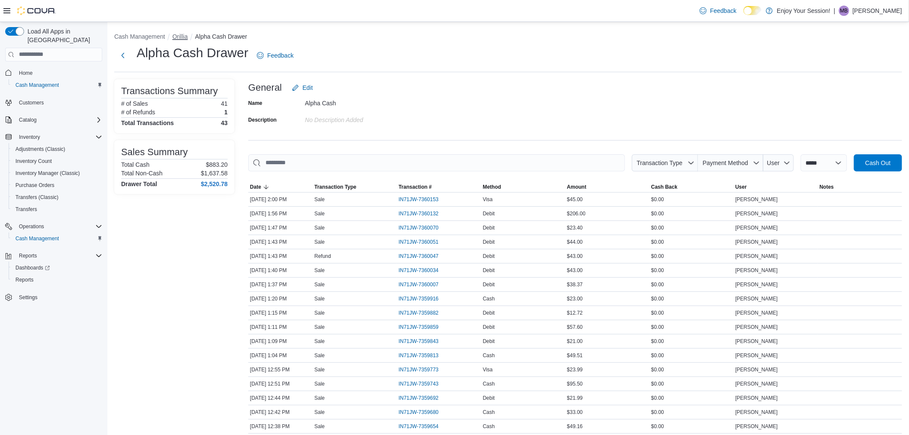
click at [183, 33] on button "Orillia" at bounding box center [179, 36] width 15 height 7
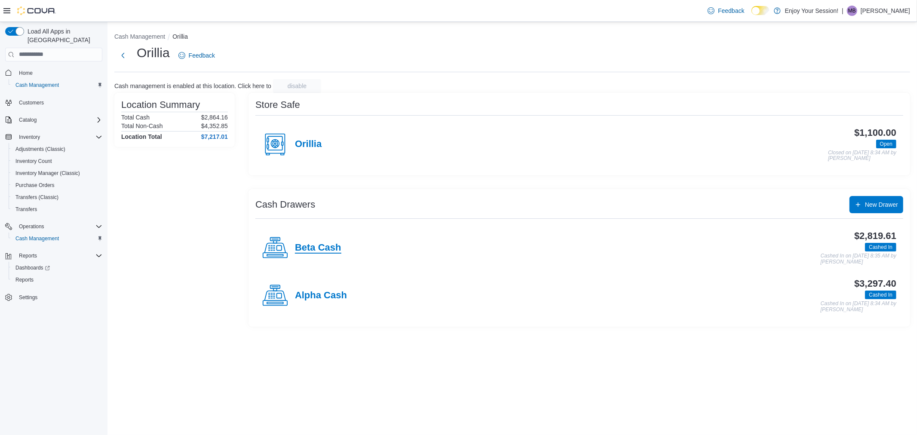
click at [327, 246] on h4 "Beta Cash" at bounding box center [318, 247] width 46 height 11
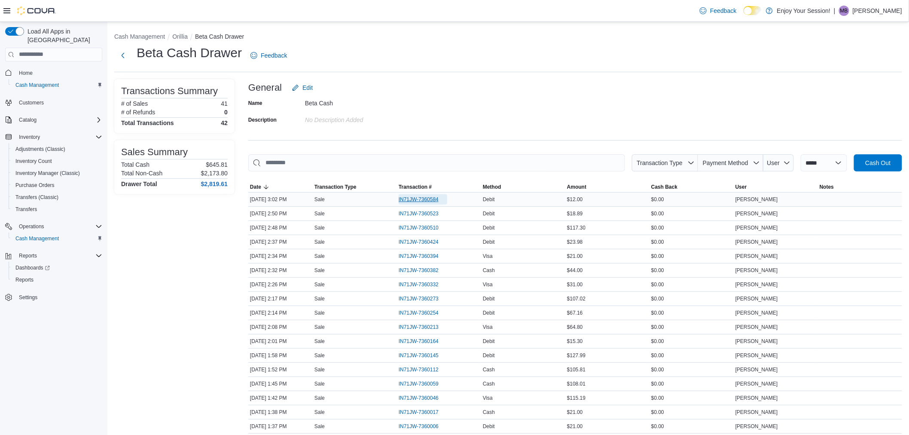
click at [425, 199] on span "IN71JW-7360584" at bounding box center [419, 199] width 40 height 7
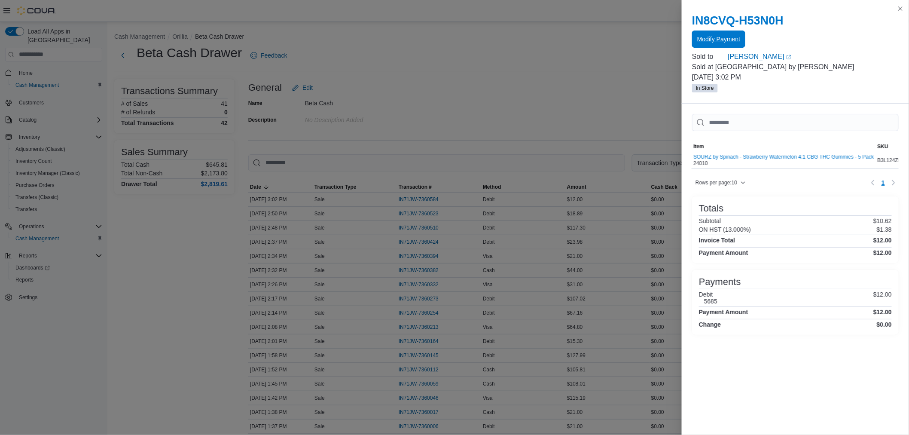
click at [718, 36] on span "Modify Payment" at bounding box center [718, 39] width 43 height 9
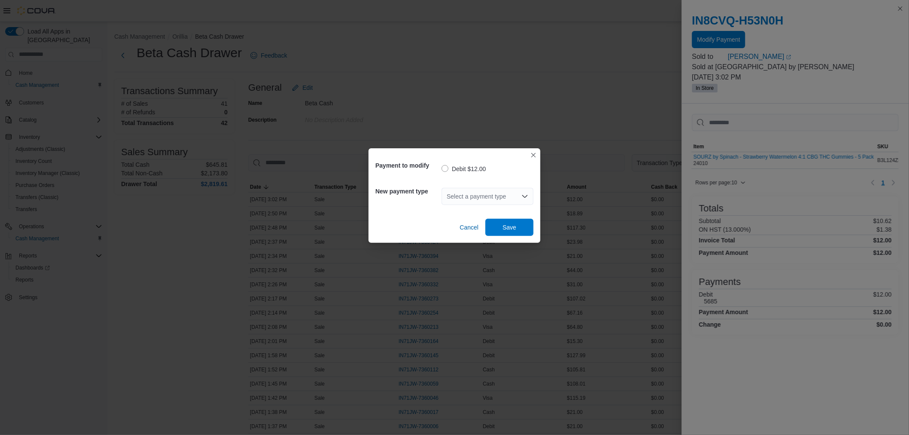
click at [507, 195] on div "Select a payment type" at bounding box center [488, 196] width 92 height 17
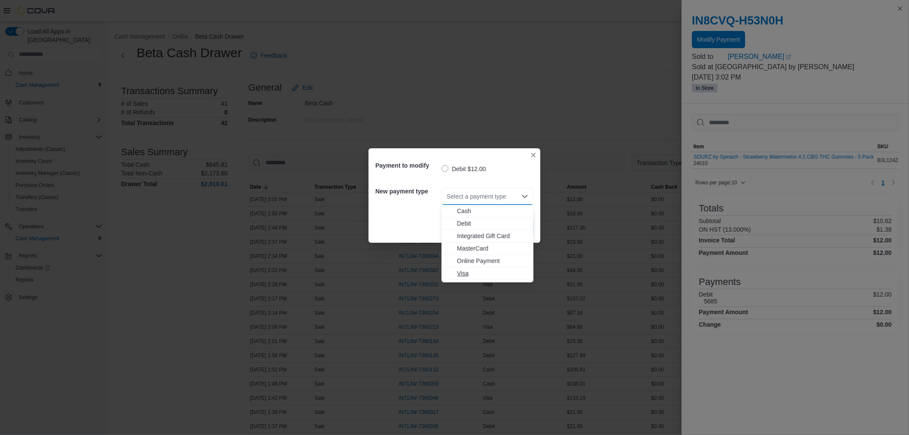
click at [464, 269] on span "Visa" at bounding box center [492, 273] width 71 height 9
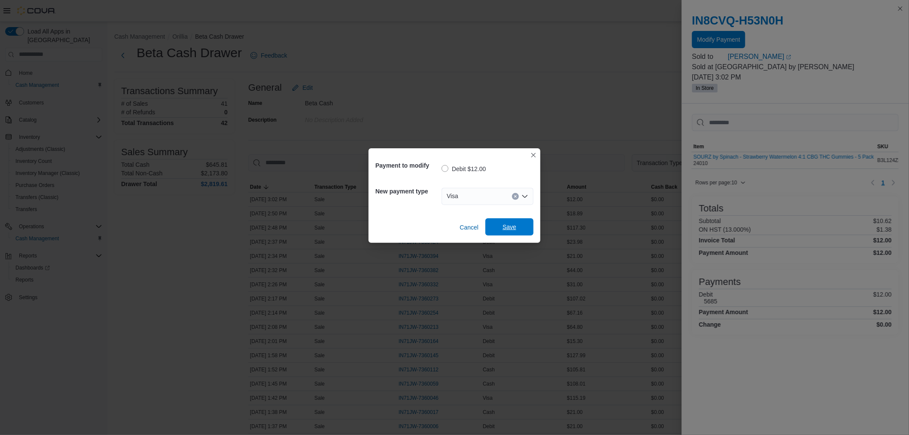
click at [507, 223] on span "Save" at bounding box center [510, 227] width 14 height 9
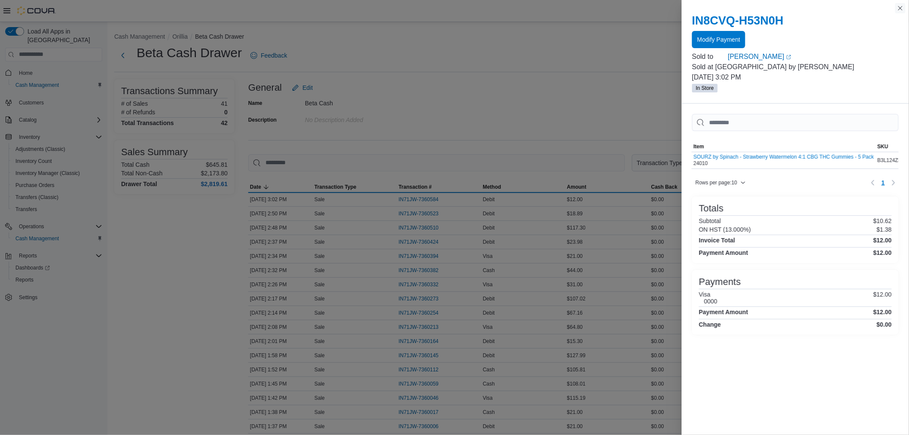
click at [899, 6] on button "Close this dialog" at bounding box center [900, 8] width 10 height 10
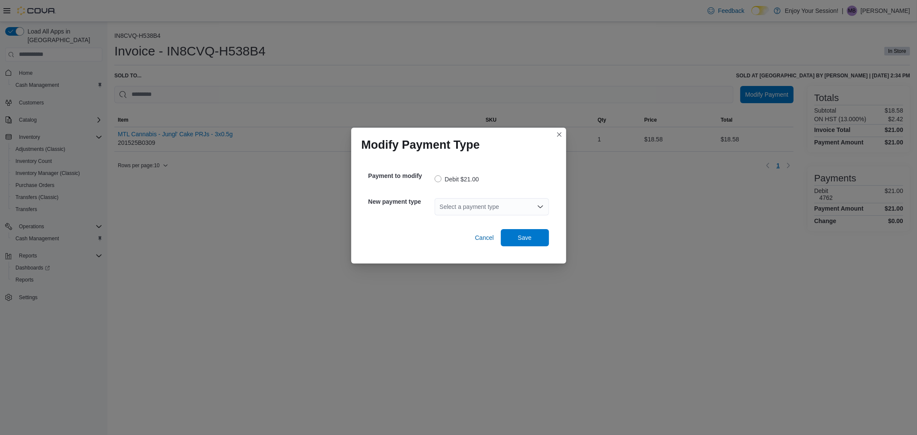
click at [503, 201] on div "Select a payment type" at bounding box center [491, 206] width 114 height 17
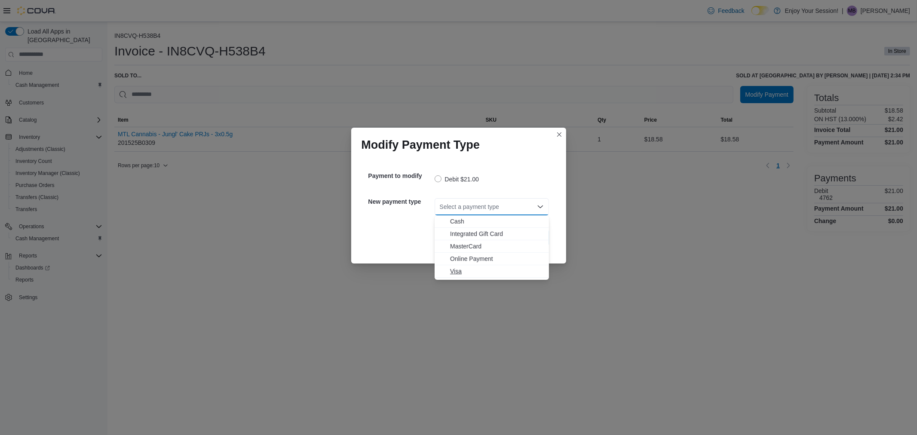
click at [454, 272] on span "Visa" at bounding box center [497, 271] width 94 height 9
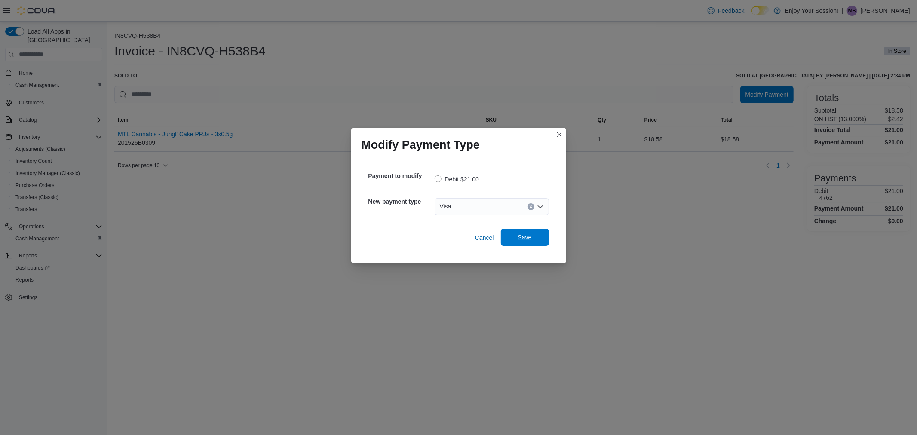
click at [523, 236] on span "Save" at bounding box center [525, 237] width 14 height 9
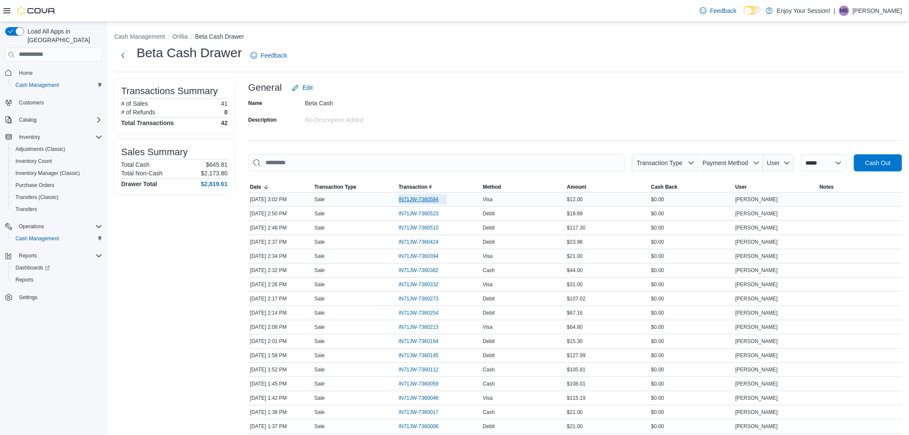
click at [405, 199] on span "IN71JW-7360584" at bounding box center [419, 199] width 40 height 7
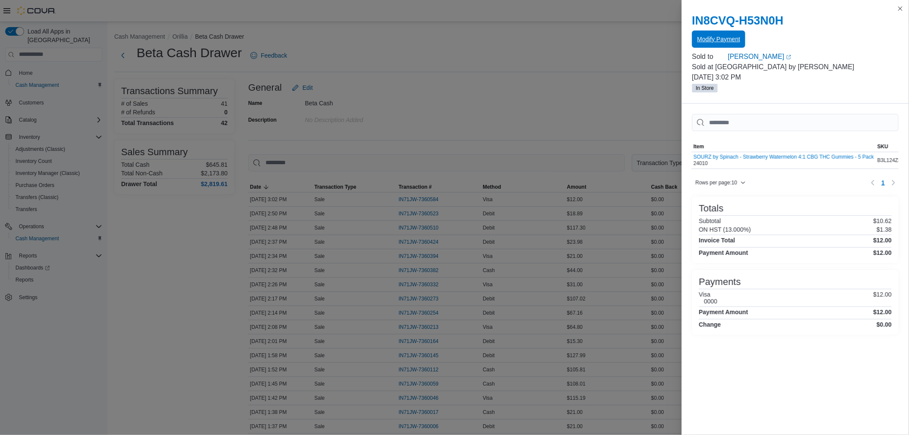
click at [725, 39] on span "Modify Payment" at bounding box center [718, 39] width 43 height 9
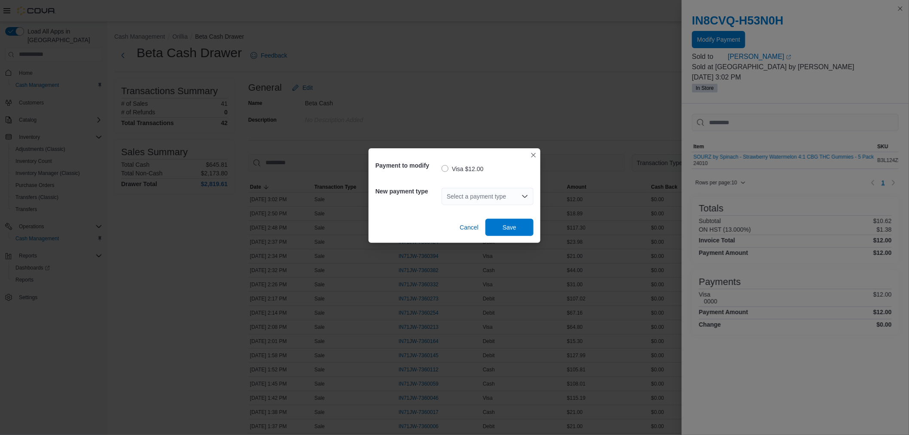
click at [525, 193] on icon "Open list of options" at bounding box center [525, 196] width 7 height 7
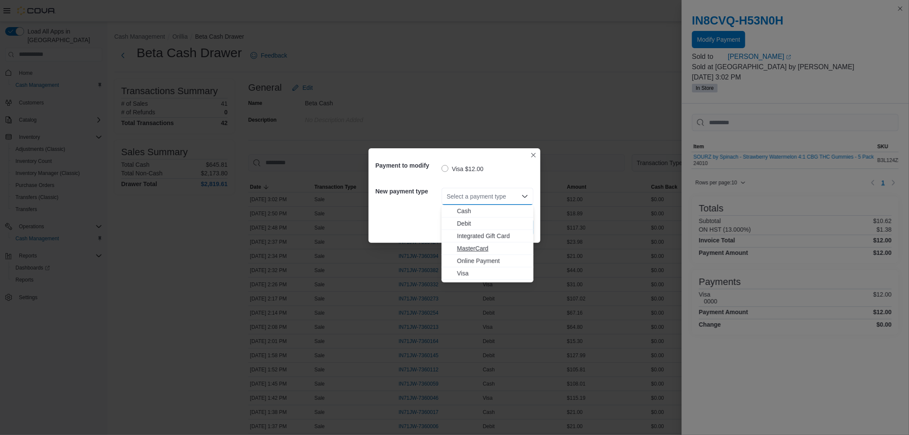
click at [490, 247] on span "MasterCard" at bounding box center [492, 248] width 71 height 9
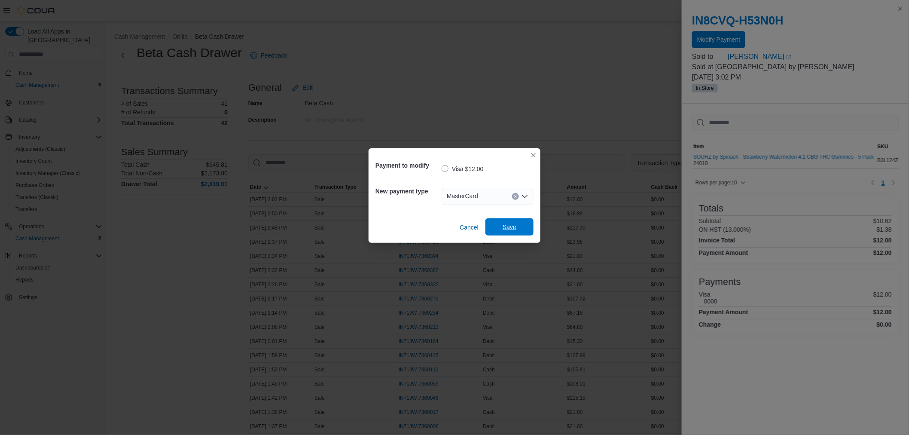
click at [509, 231] on span "Save" at bounding box center [510, 227] width 14 height 9
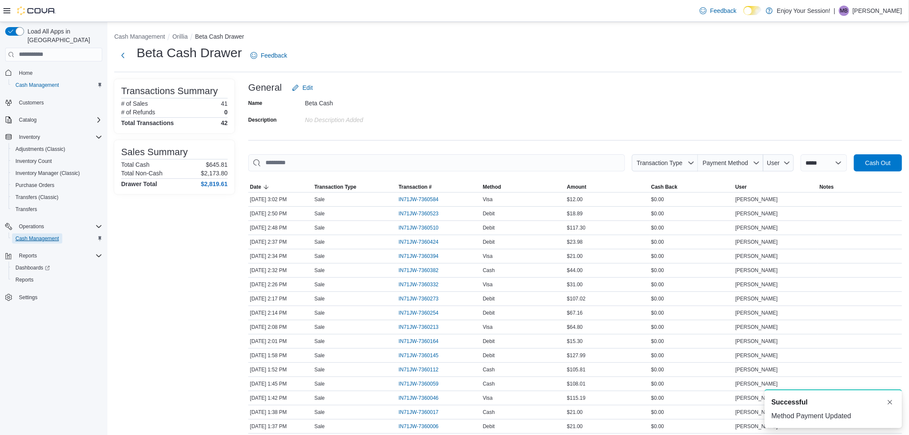
click at [62, 233] on link "Cash Management" at bounding box center [37, 238] width 50 height 10
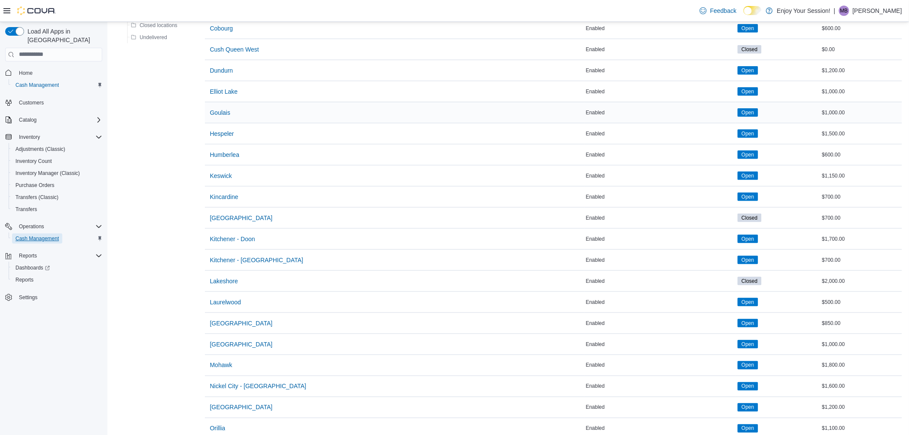
scroll to position [334, 0]
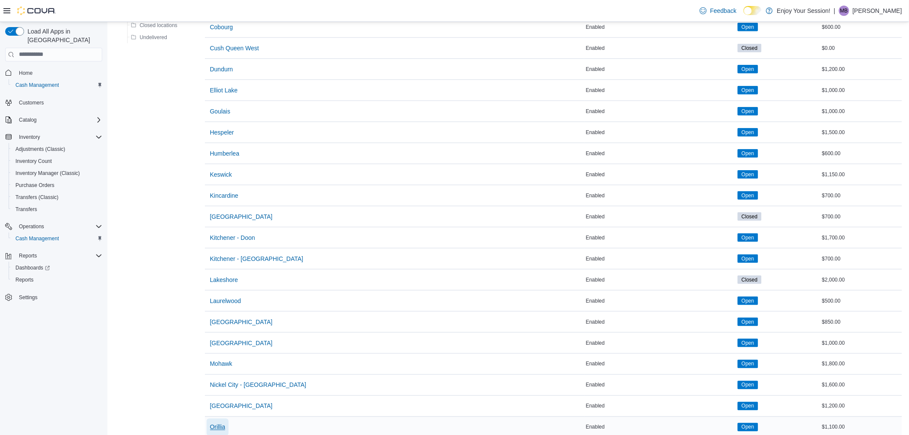
click at [226, 425] on span "Orillia" at bounding box center [217, 427] width 15 height 9
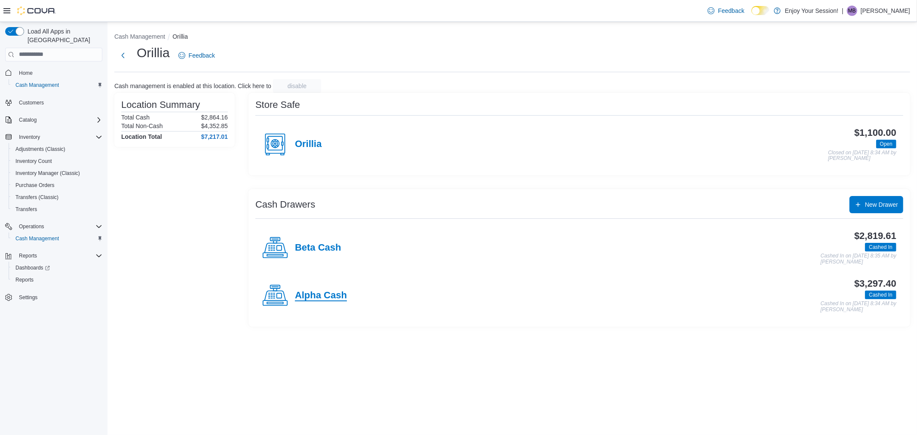
click at [345, 300] on h4 "Alpha Cash" at bounding box center [321, 295] width 52 height 11
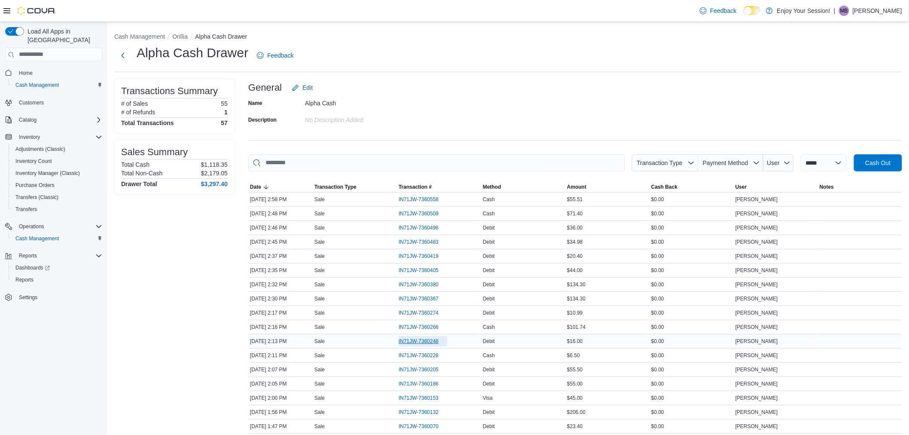
click at [439, 340] on span "IN71JW-7360248" at bounding box center [419, 341] width 40 height 7
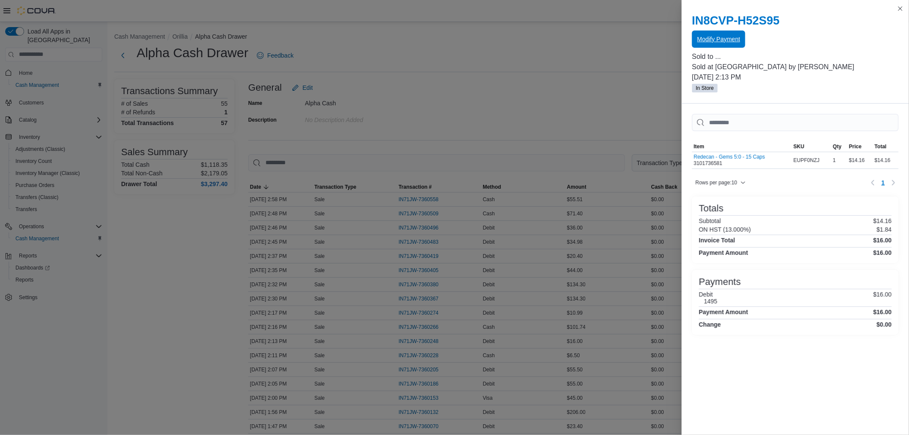
click at [724, 40] on span "Modify Payment" at bounding box center [718, 39] width 43 height 9
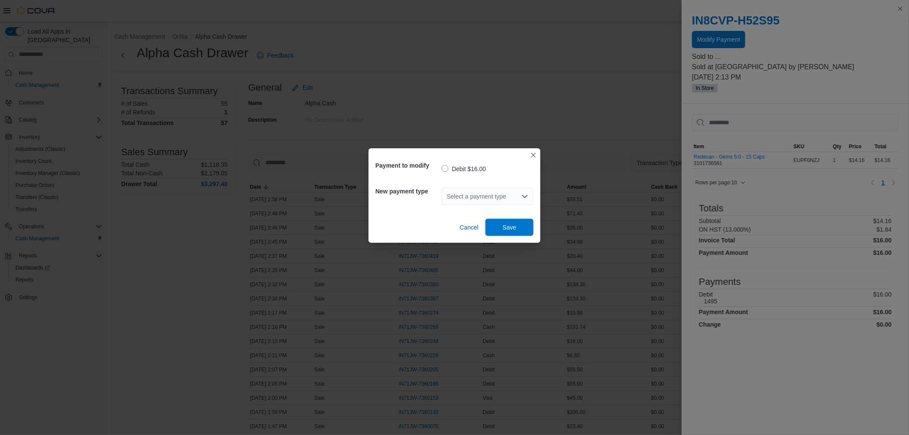
click at [514, 198] on div "Select a payment type" at bounding box center [488, 196] width 92 height 17
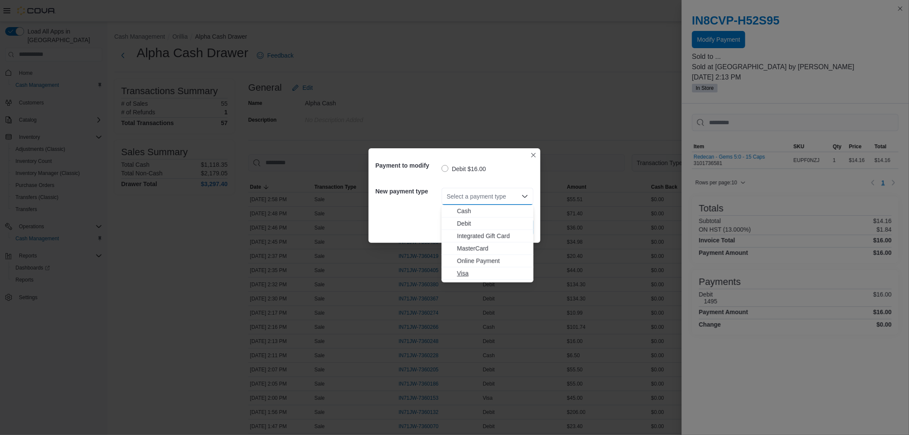
click at [465, 272] on span "Visa" at bounding box center [492, 273] width 71 height 9
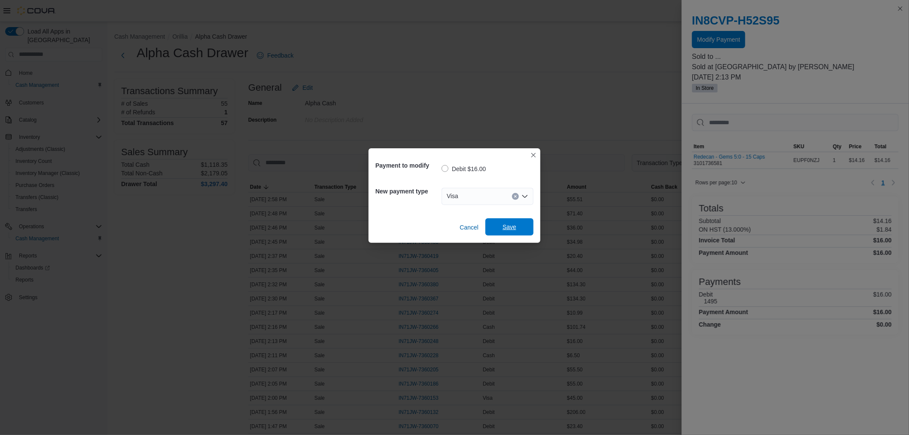
click at [518, 229] on span "Save" at bounding box center [510, 226] width 38 height 17
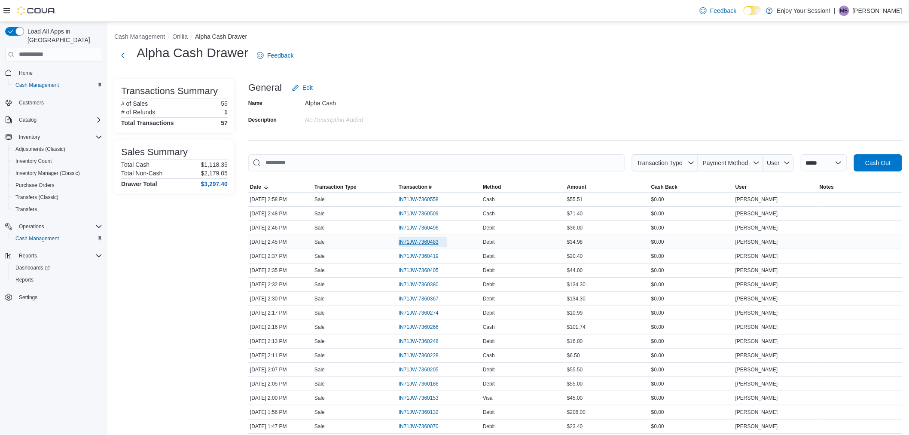
click at [435, 238] on span "IN71JW-7360483" at bounding box center [419, 241] width 40 height 7
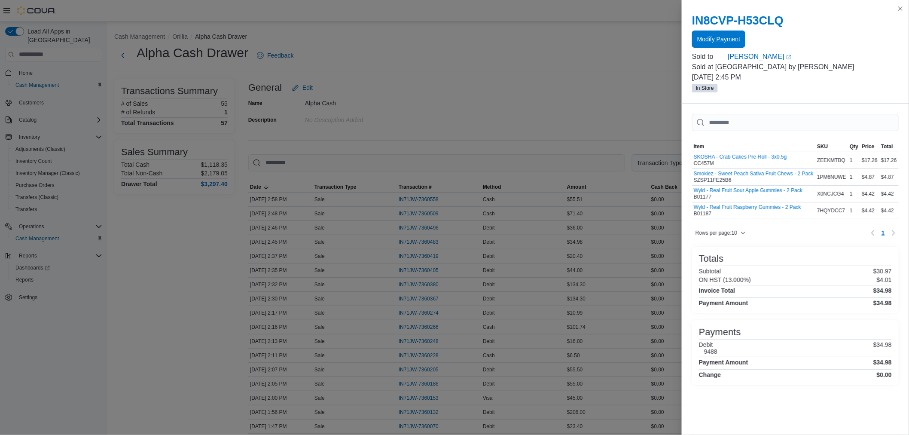
click at [731, 36] on span "Modify Payment" at bounding box center [718, 39] width 43 height 9
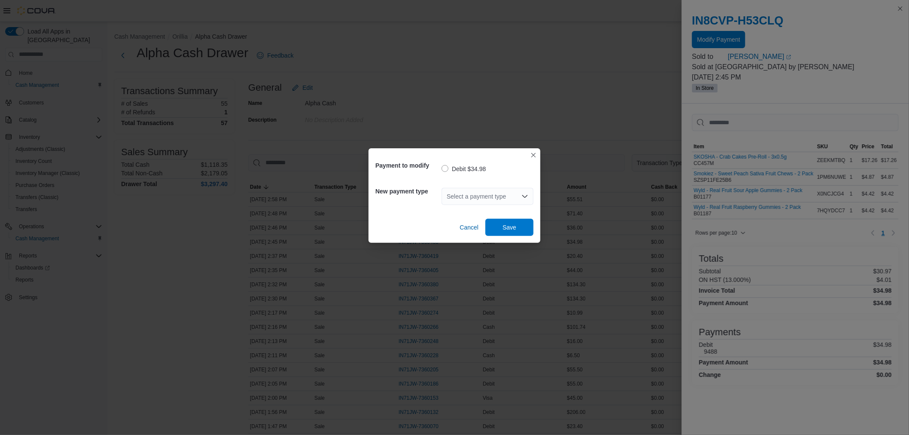
click at [510, 199] on div "Select a payment type" at bounding box center [488, 196] width 92 height 17
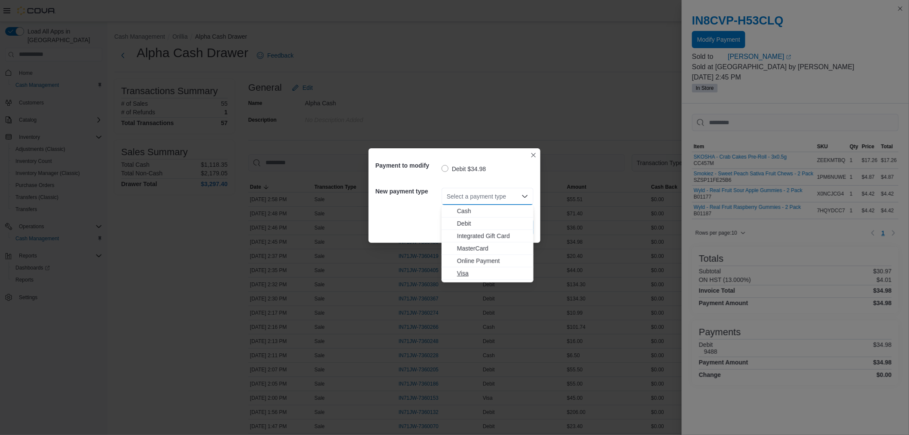
click at [459, 274] on span "Visa" at bounding box center [492, 273] width 71 height 9
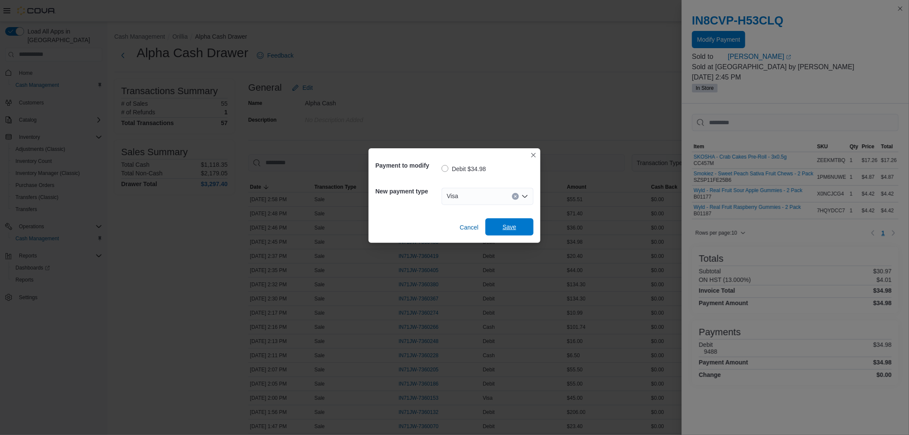
click at [521, 228] on span "Save" at bounding box center [510, 226] width 38 height 17
